Goal: Task Accomplishment & Management: Manage account settings

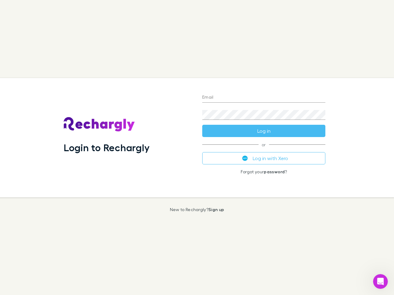
click at [197, 148] on div "Login to Rechargly" at bounding box center [128, 137] width 138 height 119
click at [264, 98] on input "Email" at bounding box center [263, 98] width 123 height 10
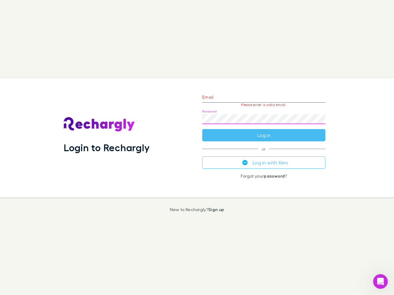
click at [264, 131] on form "Email Please enter a valid email. Password Log in" at bounding box center [263, 115] width 123 height 54
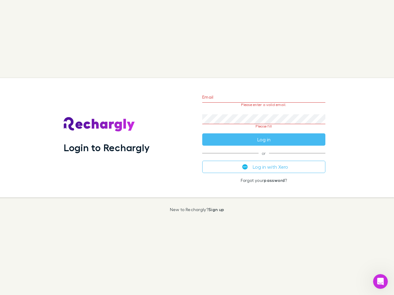
click at [264, 158] on div "Email Please enter a valid email. Password Please fill Log in or Log in with Xe…" at bounding box center [263, 137] width 133 height 119
click at [380, 282] on icon "Open Intercom Messenger" at bounding box center [380, 282] width 10 height 10
